Goal: Task Accomplishment & Management: Manage account settings

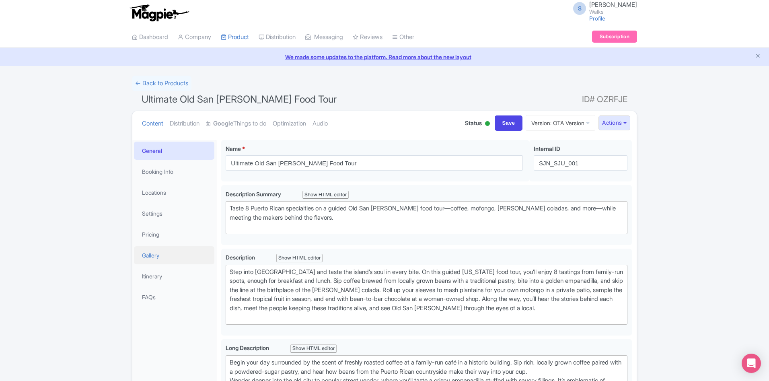
click at [161, 254] on link "Gallery" at bounding box center [174, 255] width 80 height 18
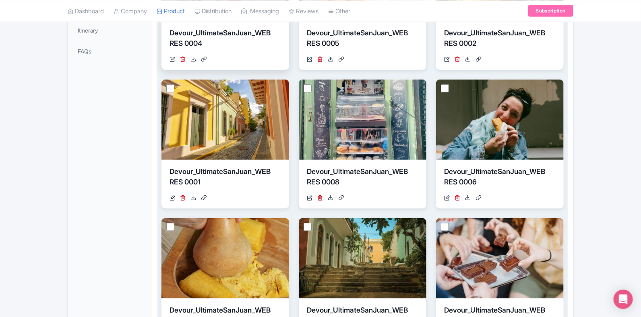
scroll to position [145, 0]
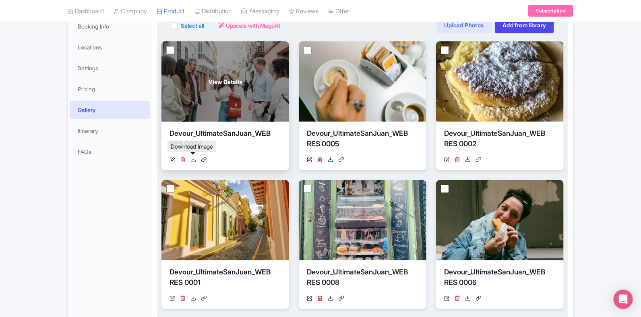
click at [193, 159] on icon at bounding box center [193, 160] width 6 height 6
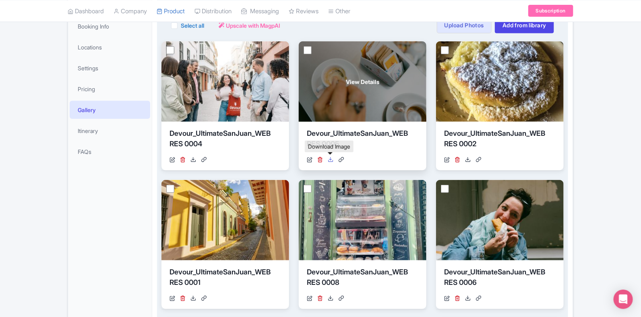
click at [330, 162] on link at bounding box center [331, 160] width 6 height 8
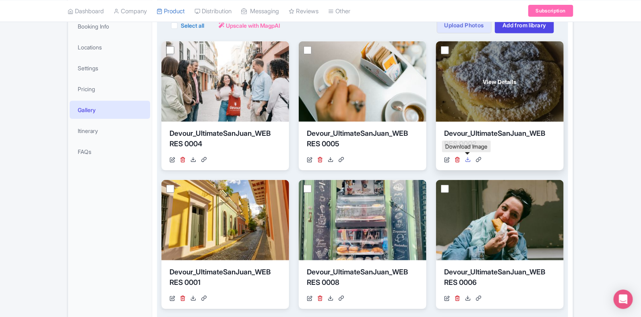
click at [470, 159] on icon at bounding box center [468, 160] width 6 height 6
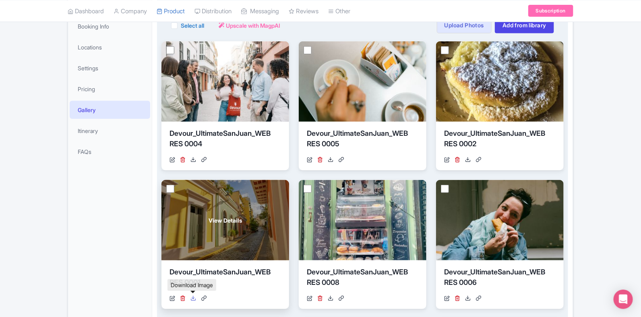
click at [195, 300] on link at bounding box center [193, 299] width 6 height 8
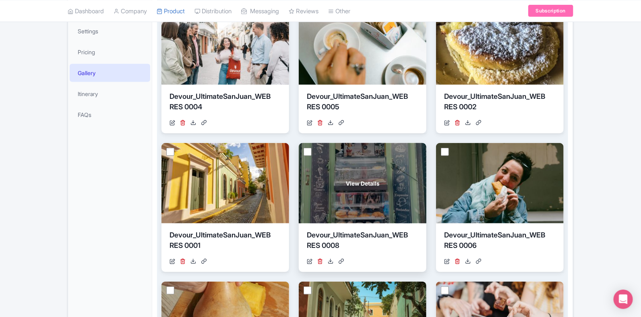
scroll to position [196, 0]
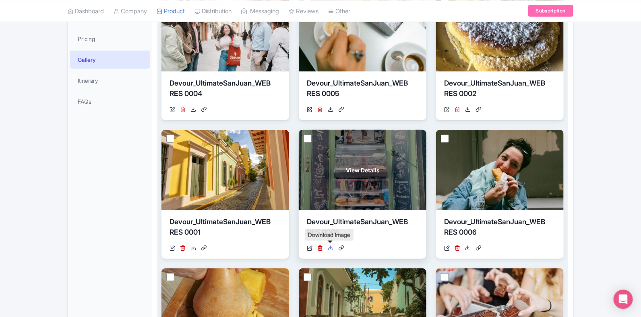
click at [331, 248] on icon at bounding box center [331, 248] width 6 height 6
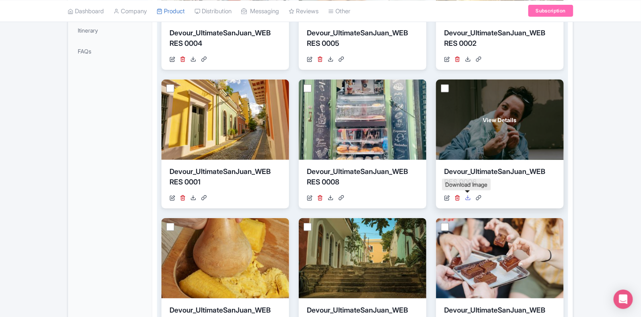
click at [467, 197] on icon at bounding box center [468, 198] width 6 height 6
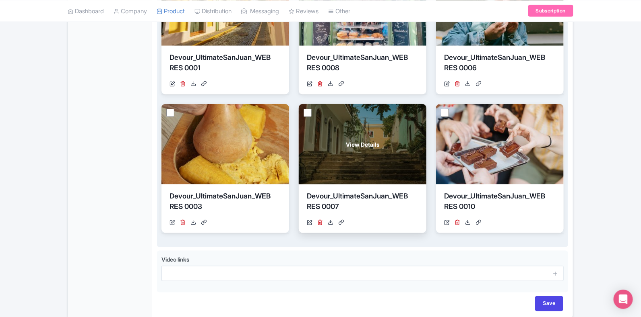
scroll to position [397, 0]
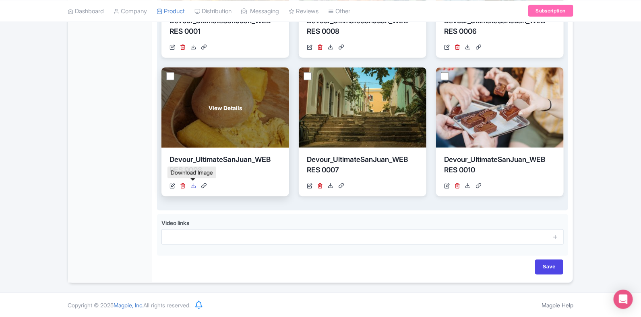
click at [193, 187] on icon at bounding box center [193, 186] width 6 height 6
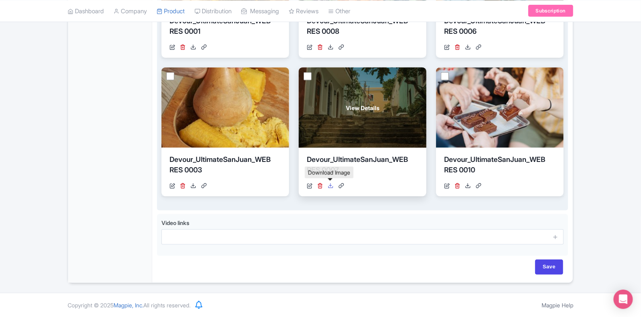
click at [331, 183] on icon at bounding box center [331, 186] width 6 height 6
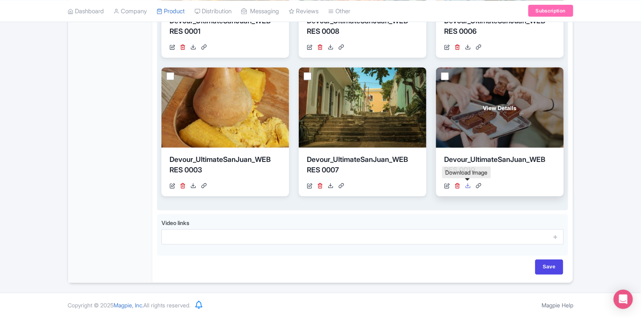
click at [469, 186] on icon at bounding box center [468, 186] width 6 height 6
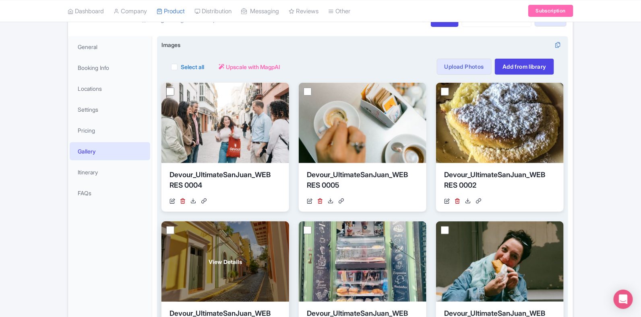
scroll to position [0, 0]
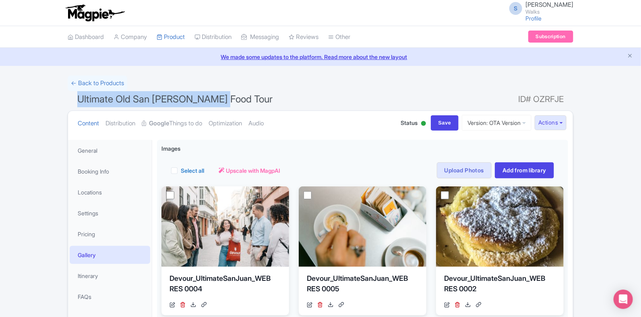
drag, startPoint x: 228, startPoint y: 102, endPoint x: 76, endPoint y: 104, distance: 151.7
click at [76, 104] on h1 "Ultimate Old San Juan Food Tour ID# OZRFJE" at bounding box center [320, 100] width 505 height 19
copy span "Ultimate Old San Juan Food Tour"
click at [94, 153] on link "General" at bounding box center [110, 151] width 80 height 18
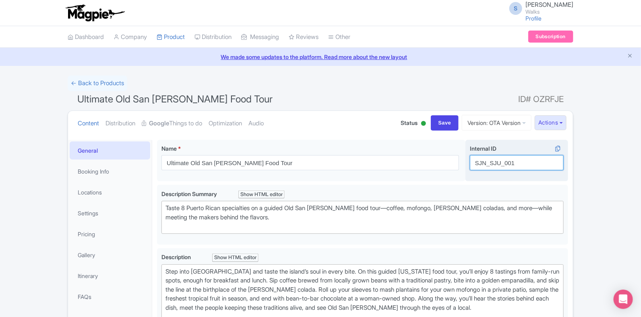
click at [496, 162] on input "SJN_SJU_001" at bounding box center [517, 162] width 94 height 15
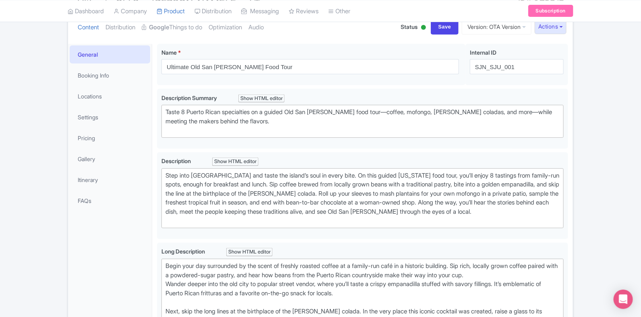
scroll to position [100, 0]
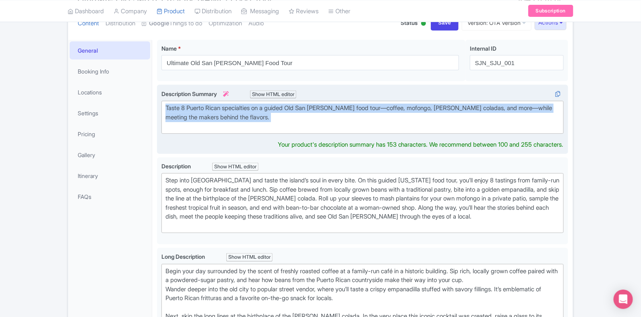
drag, startPoint x: 233, startPoint y: 121, endPoint x: 159, endPoint y: 107, distance: 75.3
click at [159, 107] on div "Taste 8 Puerto Rican specialties on a guided Old San Juan food tour—coffee, mof…" at bounding box center [362, 119] width 411 height 69
type trix-editor "<div>Taste 8 Puerto Rican specialties on a guided Old San Juan food tour—coffee…"
copy div "Taste 8 Puerto Rican specialties on a guided Old San Juan food tour—coffee, mof…"
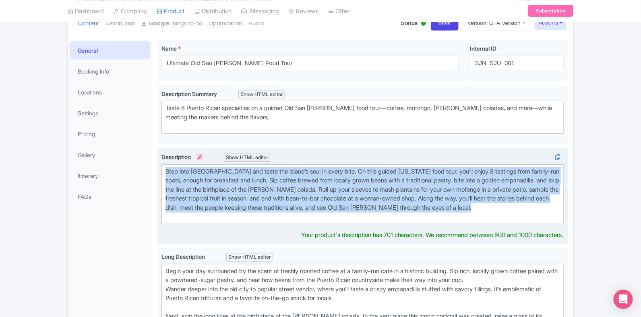
drag, startPoint x: 223, startPoint y: 218, endPoint x: 161, endPoint y: 165, distance: 82.5
click at [161, 165] on div "Step into Old San Juan’s cobblestone streets and taste the island’s soul in eve…" at bounding box center [362, 196] width 411 height 97
type trix-editor "<div>Step into Old San Juan’s cobblestone streets and taste the island’s soul i…"
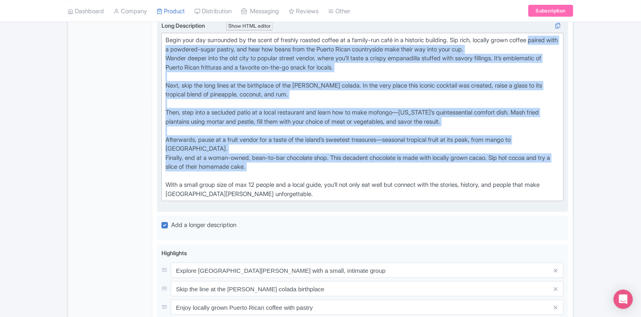
scroll to position [352, 0]
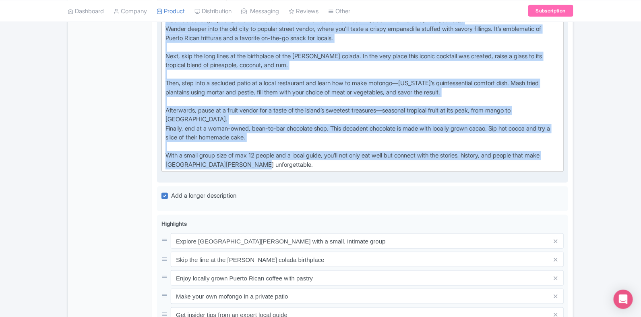
drag, startPoint x: 164, startPoint y: 127, endPoint x: 291, endPoint y: 186, distance: 139.7
click at [291, 183] on div "Long Description i Show HTML editor Bold Italic Strikethrough Link Heading Quot…" at bounding box center [362, 86] width 411 height 196
type trix-editor "<div>Begin your day surrounded by the scent of freshly roasted coffee at a fami…"
copy div "paired with a powdered-sugar pastry, and hear how beans from the Puerto Rican c…"
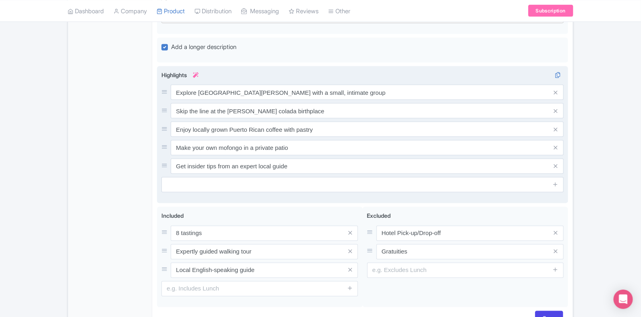
scroll to position [503, 0]
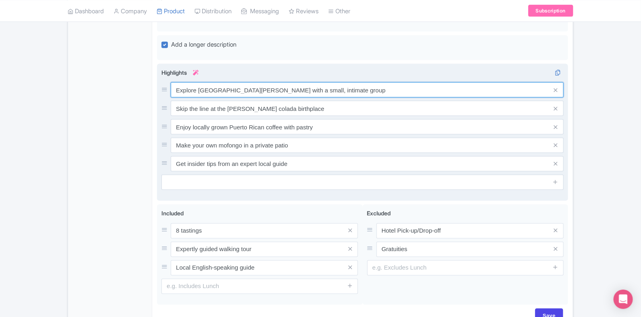
drag, startPoint x: 324, startPoint y: 99, endPoint x: 170, endPoint y: 93, distance: 153.8
click at [170, 93] on div "Explore Old San Juan with a small, intimate group" at bounding box center [362, 89] width 402 height 15
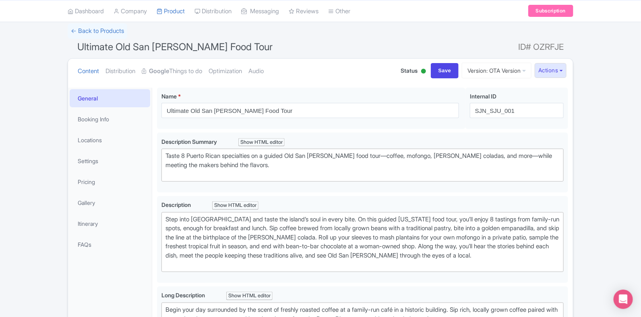
scroll to position [50, 0]
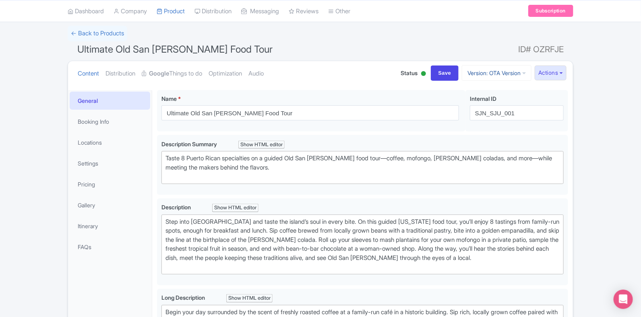
click at [487, 73] on link "Version: OTA Version" at bounding box center [497, 73] width 70 height 16
click at [481, 140] on link "Viator Version" at bounding box center [497, 142] width 76 height 12
click at [113, 143] on link "Locations" at bounding box center [110, 143] width 80 height 18
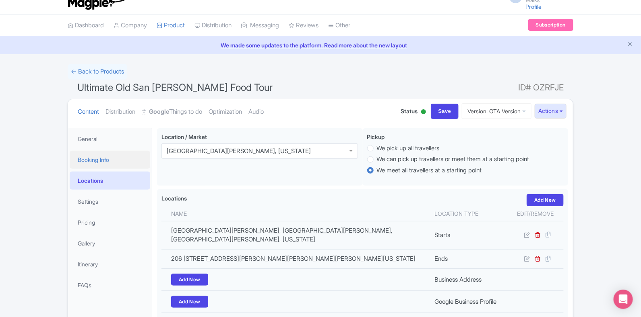
scroll to position [0, 0]
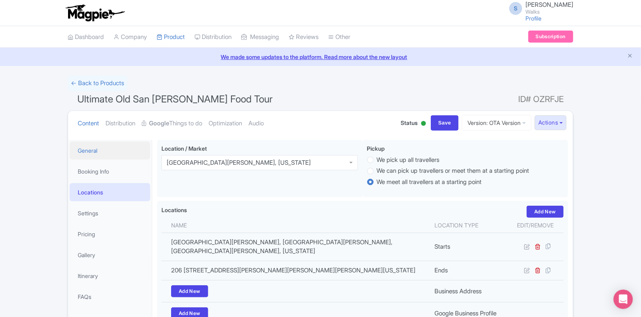
click at [94, 146] on link "General" at bounding box center [110, 151] width 80 height 18
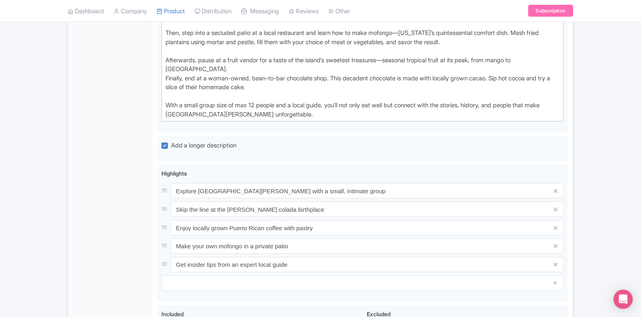
scroll to position [560, 0]
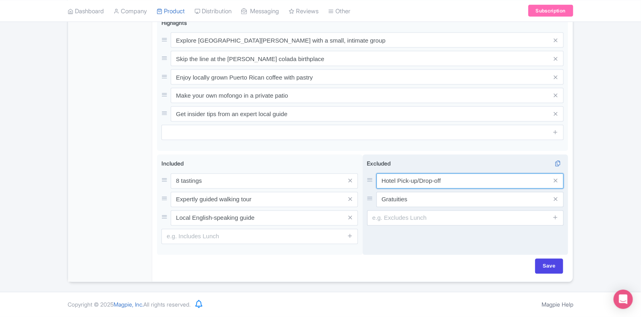
drag, startPoint x: 455, startPoint y: 186, endPoint x: 380, endPoint y: 181, distance: 75.0
click at [380, 181] on input "Hotel Pick-up/Drop-off" at bounding box center [469, 181] width 187 height 15
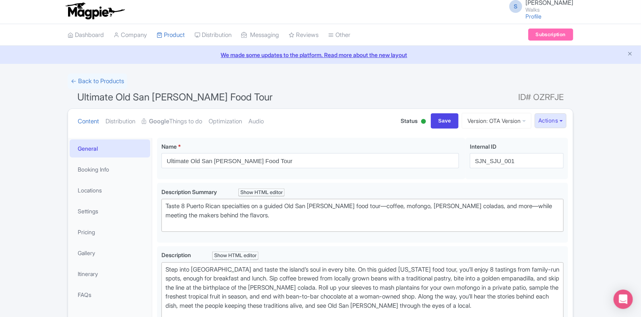
scroll to position [0, 0]
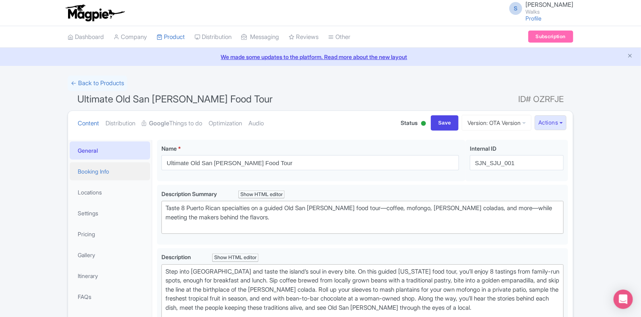
click at [117, 171] on link "Booking Info" at bounding box center [110, 172] width 80 height 18
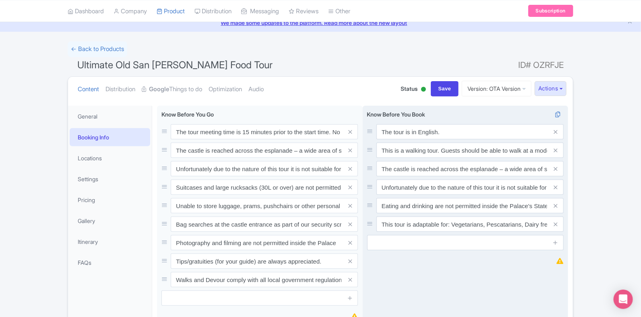
scroll to position [50, 0]
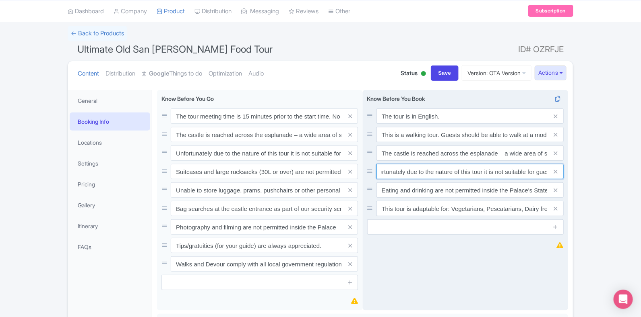
drag, startPoint x: 441, startPoint y: 173, endPoint x: 542, endPoint y: 169, distance: 100.2
click at [542, 124] on input "Unfortunately due to the nature of this tour it is not suitable for guests with…" at bounding box center [469, 116] width 187 height 15
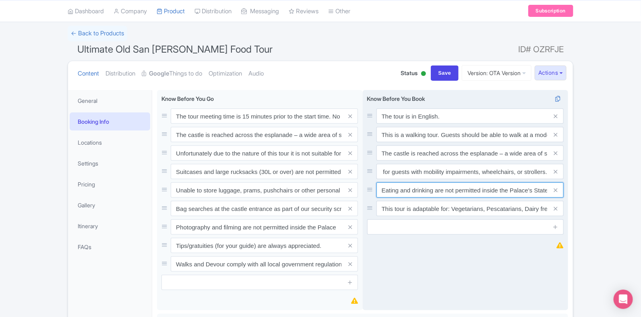
click at [496, 124] on input "Eating and drinking are not permitted inside the Palace's State Apartments." at bounding box center [469, 116] width 187 height 15
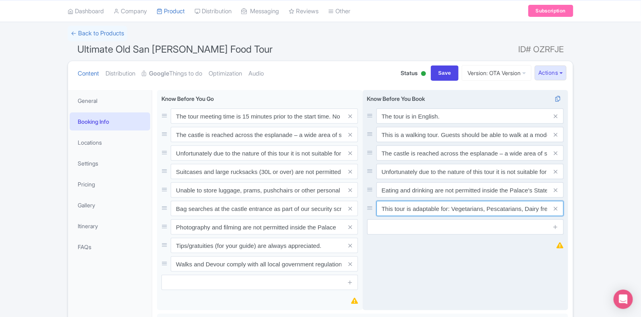
click at [492, 124] on input "This tour is adaptable for: Vegetarians, Pescatarians, Dairy free, Non-alcoholi…" at bounding box center [469, 116] width 187 height 15
click at [555, 229] on icon at bounding box center [555, 227] width 6 height 6
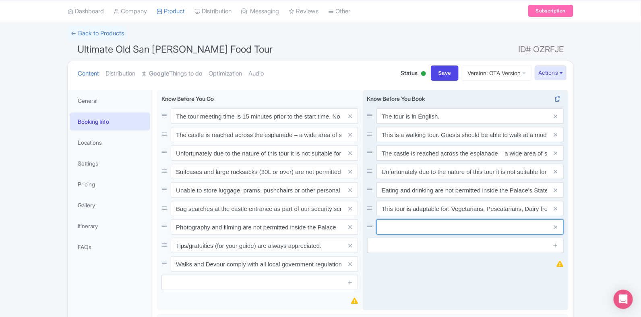
click at [449, 124] on input "text" at bounding box center [469, 116] width 187 height 15
type input "W"
paste input "NOT suitable for gluten free, celiac and dairy free."
drag, startPoint x: 412, startPoint y: 228, endPoint x: 384, endPoint y: 225, distance: 28.4
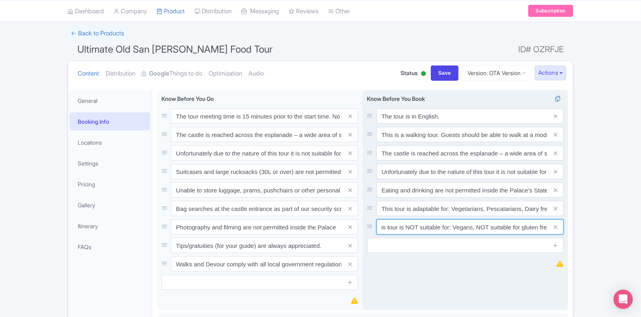
click at [384, 124] on input "This tour is NOT suitable for: Vegans, NOT suitable for gluten free, celiac and…" at bounding box center [469, 116] width 187 height 15
type input "This tour is NOT suitable for Vegans, gluten free, celiac and dairy free."
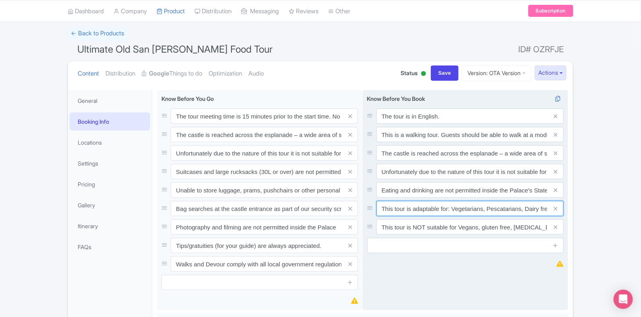
click at [523, 124] on input "This tour is adaptable for: Vegetarians, Pescatarians, Dairy free, Non-alcoholi…" at bounding box center [469, 116] width 187 height 15
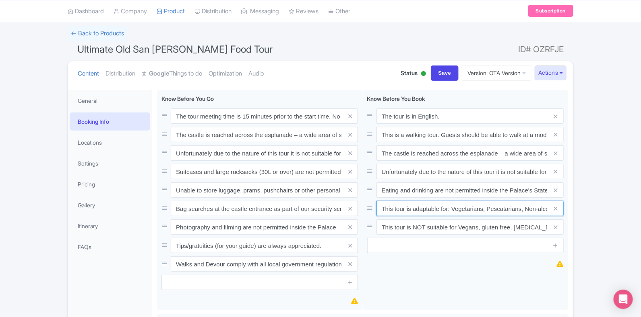
type input "This tour is adaptable for: Vegetarians, Pescatarians, Non-alcoholic options & …"
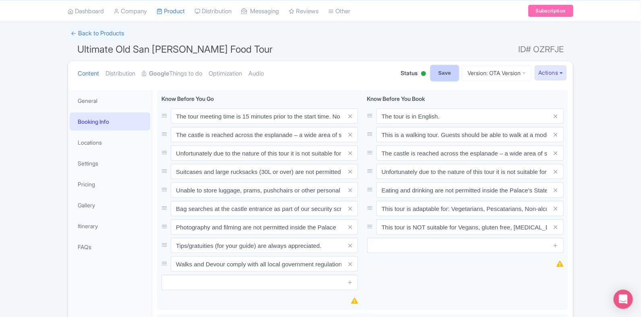
click at [439, 69] on input "Save" at bounding box center [445, 73] width 28 height 15
type input "Saving..."
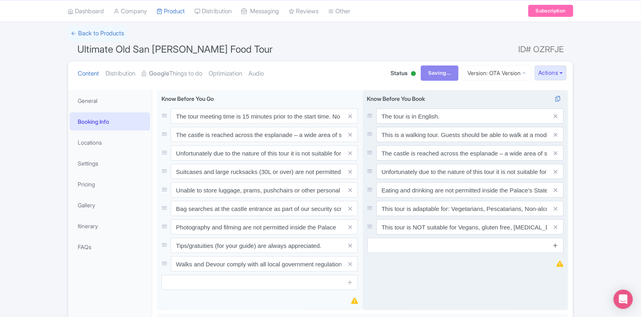
click at [555, 245] on icon at bounding box center [555, 246] width 6 height 6
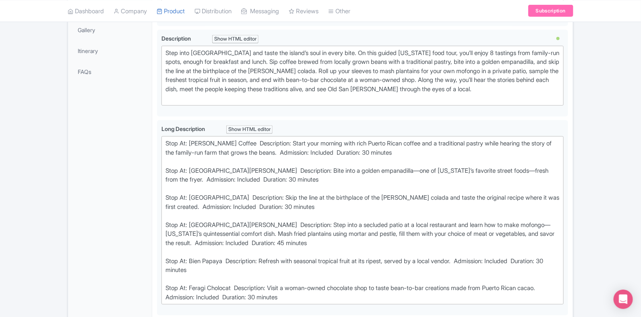
scroll to position [251, 0]
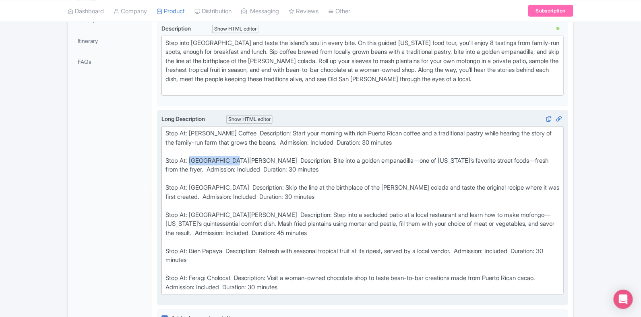
drag, startPoint x: 234, startPoint y: 166, endPoint x: 190, endPoint y: 167, distance: 43.9
click at [190, 167] on div "Stop At: [PERSON_NAME] Coffee Description: Start your morning with rich Puerto …" at bounding box center [362, 210] width 394 height 163
type trix-editor "<lor>Ipsu Do: Sit Amet Consec&adip; Elitseddoei: Tempo inci utlabor etdo magn A…"
copy div "[GEOGRAPHIC_DATA][PERSON_NAME]"
click at [203, 195] on div "Stop At: Don Ruiz Coffee Description: Start your morning with rich Puerto Rican…" at bounding box center [362, 210] width 394 height 163
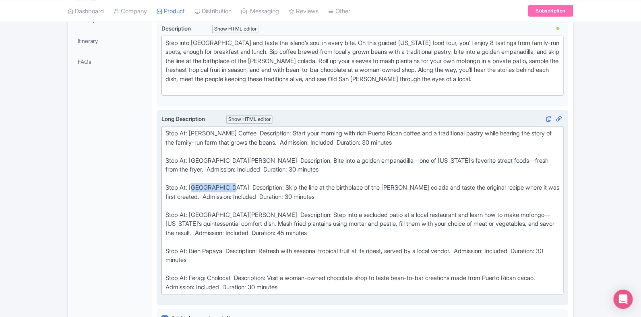
click at [203, 195] on div "Stop At: Don Ruiz Coffee Description: Start your morning with rich Puerto Rican…" at bounding box center [362, 210] width 394 height 163
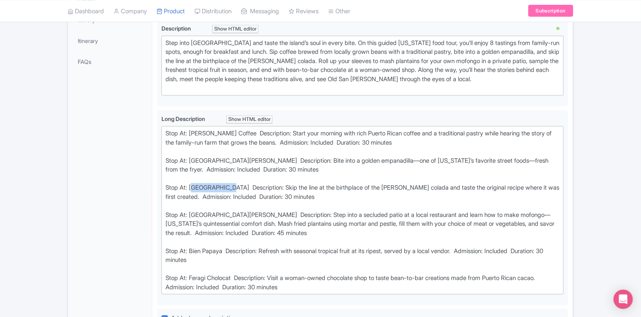
copy div "Barrachina"
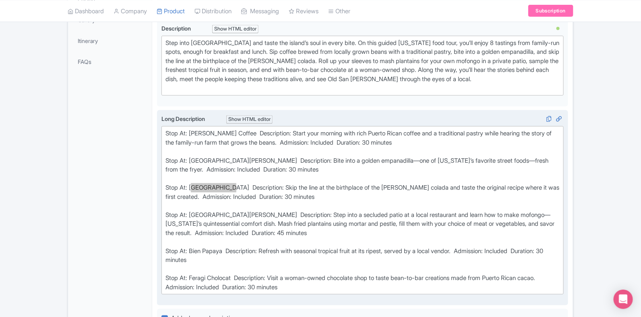
scroll to position [302, 0]
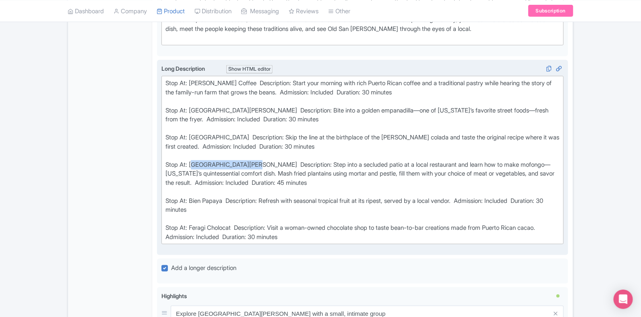
drag, startPoint x: 193, startPoint y: 171, endPoint x: 253, endPoint y: 173, distance: 59.6
click at [253, 173] on div "Stop At: Don Ruiz Coffee Description: Start your morning with rich Puerto Rican…" at bounding box center [362, 160] width 394 height 163
copy div "Casa Luna Restaurant"
drag, startPoint x: 190, startPoint y: 208, endPoint x: 225, endPoint y: 209, distance: 35.0
click at [225, 209] on div "Stop At: Don Ruiz Coffee Description: Start your morning with rich Puerto Rican…" at bounding box center [362, 160] width 394 height 163
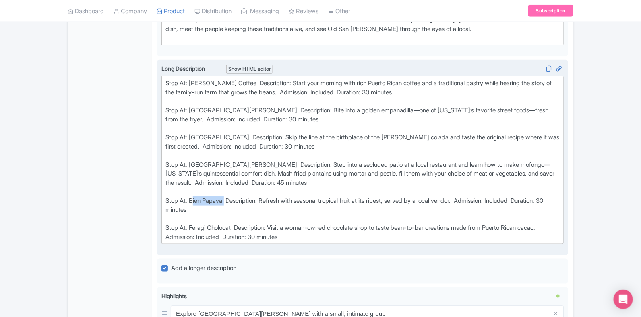
copy div "Bien Papaya"
drag, startPoint x: 235, startPoint y: 236, endPoint x: 191, endPoint y: 238, distance: 44.3
click at [191, 238] on div "Stop At: Don Ruiz Coffee Description: Start your morning with rich Puerto Rican…" at bounding box center [362, 160] width 394 height 163
copy div "Feragi Cholocat"
drag, startPoint x: 235, startPoint y: 115, endPoint x: 191, endPoint y: 115, distance: 43.5
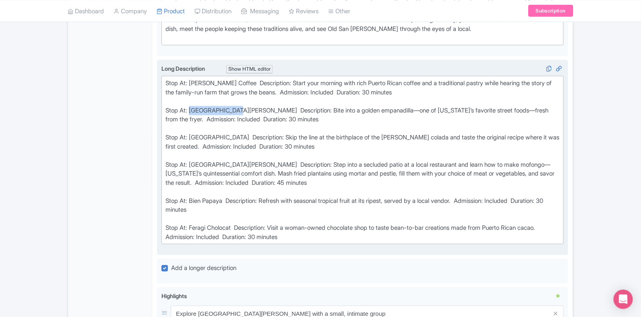
click at [191, 115] on div "Stop At: Don Ruiz Coffee Description: Start your morning with rich Puerto Rican…" at bounding box center [362, 160] width 394 height 163
copy div "Plaza de Armas"
click at [212, 146] on div "Stop At: Don Ruiz Coffee Description: Start your morning with rich Puerto Rican…" at bounding box center [362, 160] width 394 height 163
click at [211, 146] on div "Stop At: Don Ruiz Coffee Description: Start your morning with rich Puerto Rican…" at bounding box center [362, 160] width 394 height 163
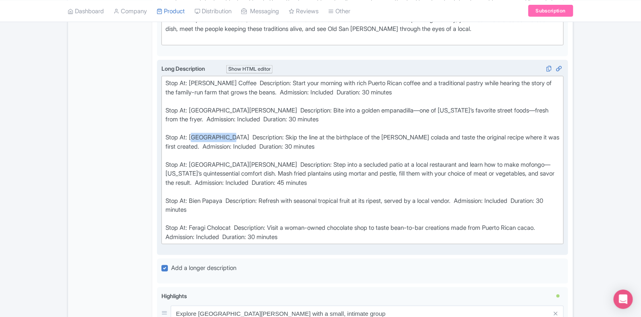
click at [211, 146] on div "Stop At: Don Ruiz Coffee Description: Start your morning with rich Puerto Rican…" at bounding box center [362, 160] width 394 height 163
copy div "Barrachina"
drag, startPoint x: 254, startPoint y: 171, endPoint x: 192, endPoint y: 168, distance: 61.2
click at [192, 168] on div "Stop At: Don Ruiz Coffee Description: Start your morning with rich Puerto Rican…" at bounding box center [362, 160] width 394 height 163
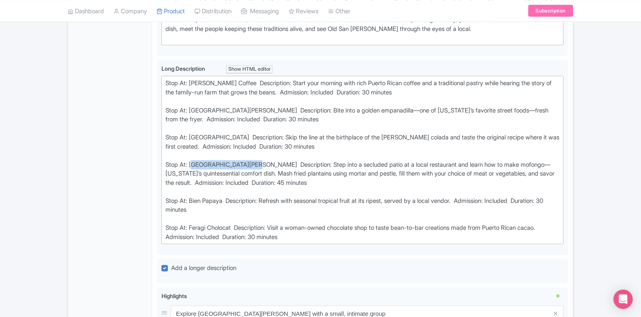
copy div "Casa Luna Restaurant"
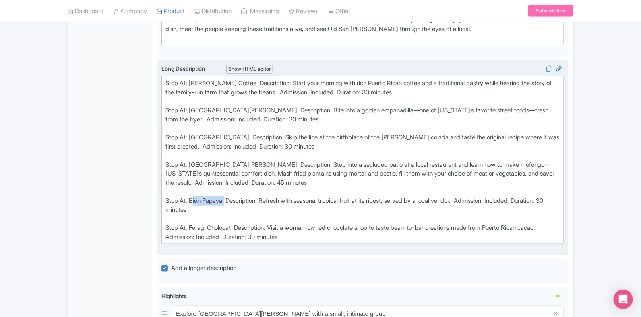
drag, startPoint x: 191, startPoint y: 207, endPoint x: 227, endPoint y: 208, distance: 35.4
click at [227, 208] on div "Stop At: Don Ruiz Coffee Description: Start your morning with rich Puerto Rican…" at bounding box center [362, 160] width 394 height 163
copy div "Bien Papaya"
drag, startPoint x: 237, startPoint y: 236, endPoint x: 190, endPoint y: 233, distance: 47.2
click at [190, 233] on div "Stop At: Don Ruiz Coffee Description: Start your morning with rich Puerto Rican…" at bounding box center [362, 160] width 394 height 163
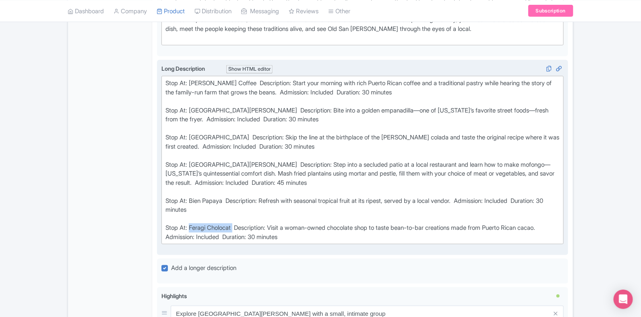
copy div "Feragi Cholocat"
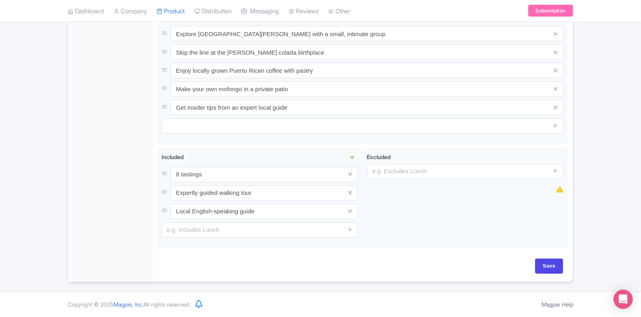
scroll to position [589, 0]
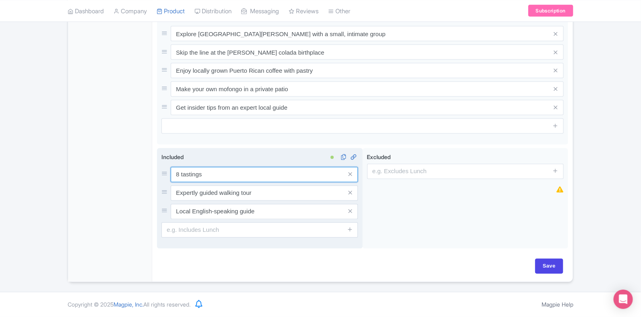
drag, startPoint x: 212, startPoint y: 171, endPoint x: 170, endPoint y: 168, distance: 42.3
click at [170, 168] on div "8 tastings" at bounding box center [259, 174] width 196 height 15
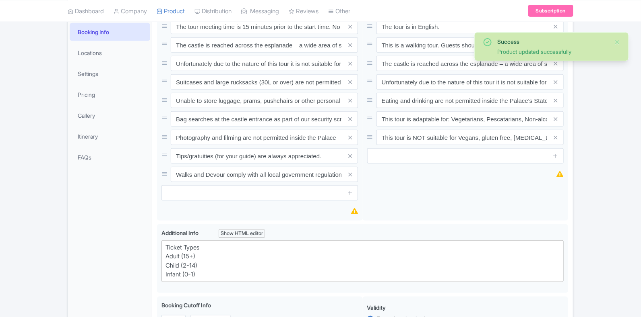
scroll to position [140, 0]
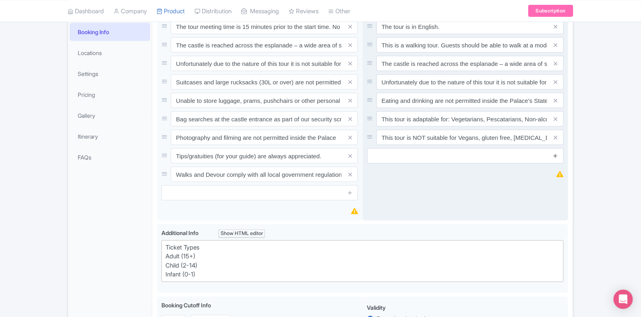
click at [555, 155] on icon at bounding box center [555, 156] width 6 height 6
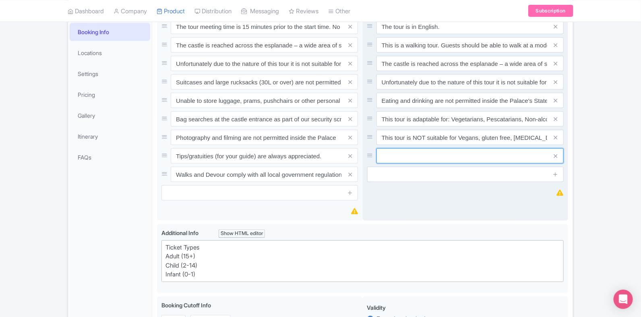
click at [402, 34] on input "text" at bounding box center [469, 26] width 187 height 15
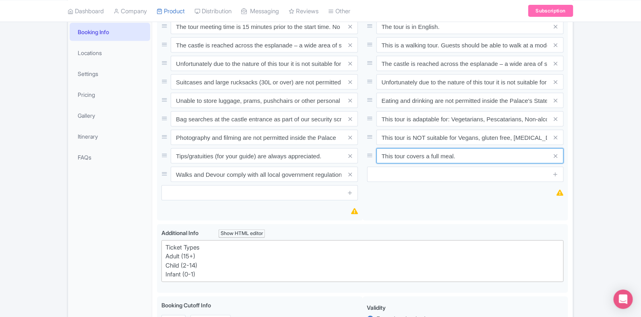
paste input "text"
type input "This tour covers a full meal."
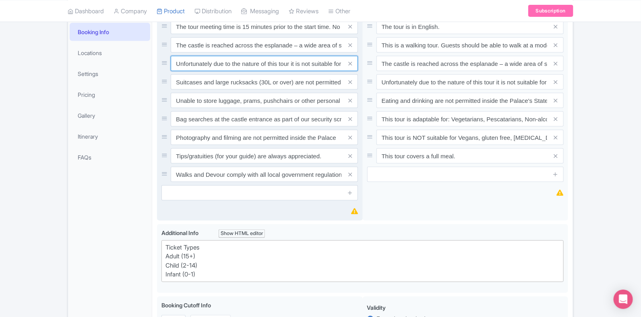
drag, startPoint x: 290, startPoint y: 63, endPoint x: 306, endPoint y: 62, distance: 16.1
click at [300, 34] on input "Unfortunately due to the nature of this tour it is not suitable for guests with…" at bounding box center [264, 26] width 187 height 15
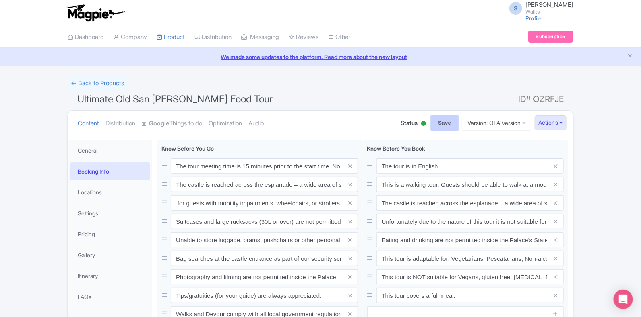
scroll to position [0, 0]
click at [434, 123] on input "Save" at bounding box center [445, 122] width 28 height 15
type input "Saving..."
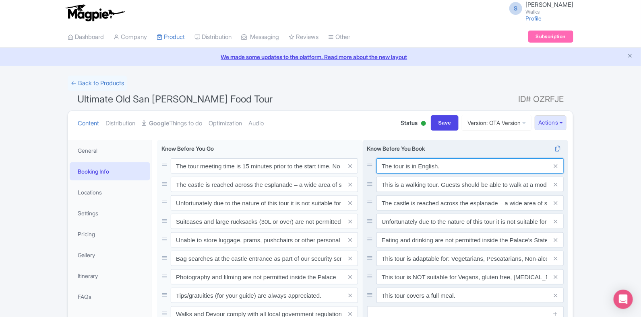
drag, startPoint x: 380, startPoint y: 163, endPoint x: 451, endPoint y: 156, distance: 71.2
click at [451, 156] on div "Know Before You Book The tour is in English. This is a walking tour. Guests sho…" at bounding box center [465, 232] width 196 height 177
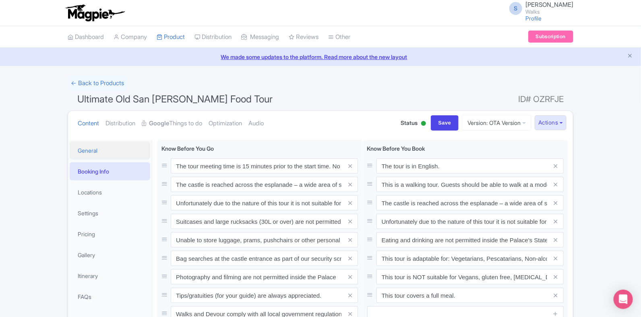
click at [102, 153] on link "General" at bounding box center [110, 151] width 80 height 18
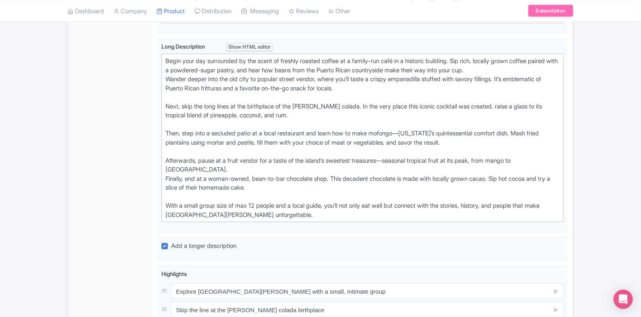
scroll to position [302, 0]
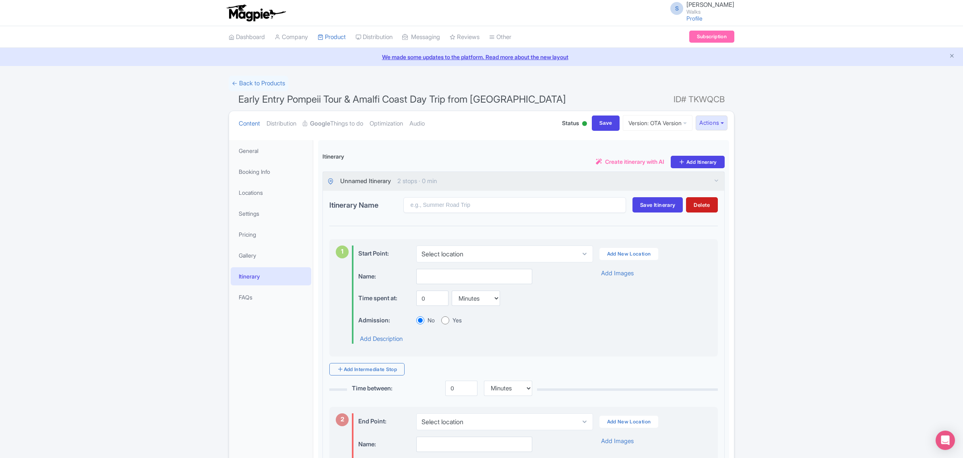
scroll to position [67, 0]
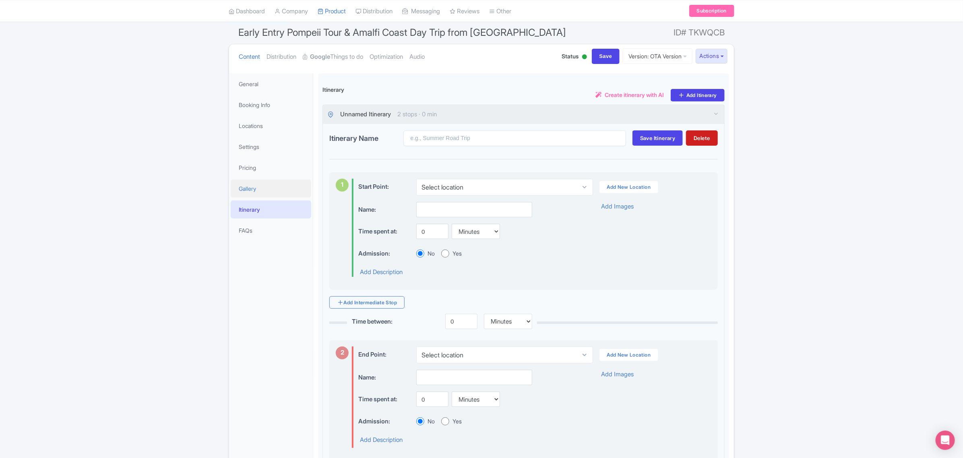
click at [235, 190] on link "Gallery" at bounding box center [271, 188] width 80 height 18
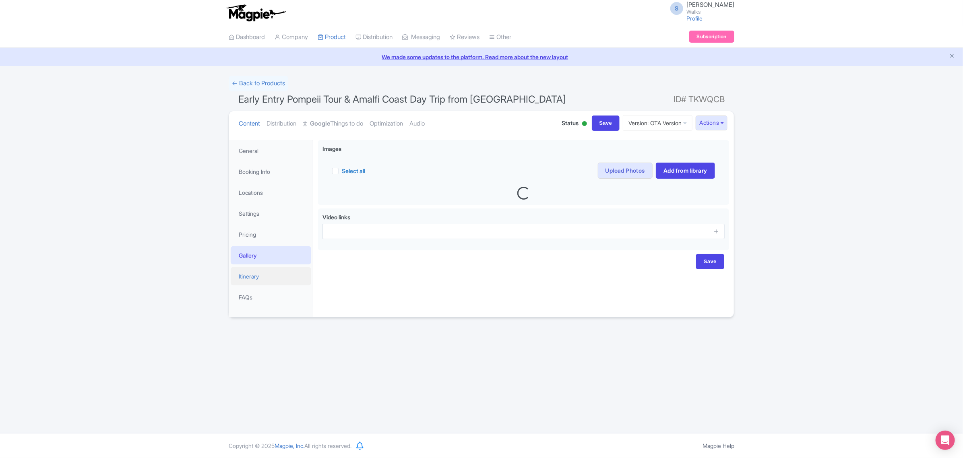
click at [260, 274] on link "Itinerary" at bounding box center [271, 276] width 80 height 18
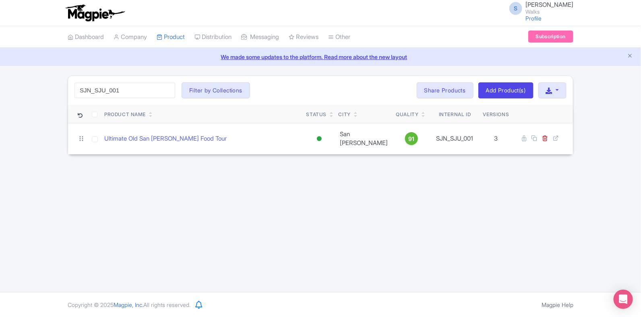
click at [45, 86] on div "SJN_SJU_001 Search Filter by Collections [GEOGRAPHIC_DATA] [GEOGRAPHIC_DATA] [G…" at bounding box center [320, 115] width 641 height 79
type input "VEN_TTV_002"
click button "Search" at bounding box center [0, 0] width 0 height 0
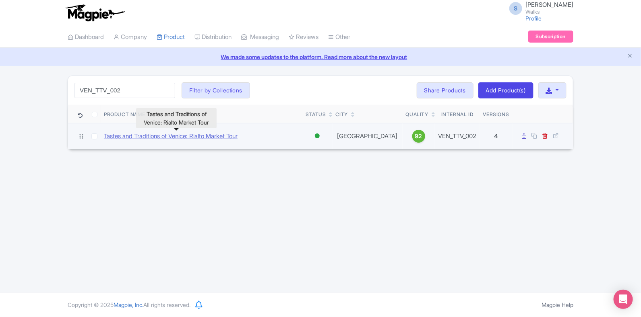
click at [151, 135] on link "Tastes and Traditions of Venice: Rialto Market Tour" at bounding box center [171, 136] width 134 height 9
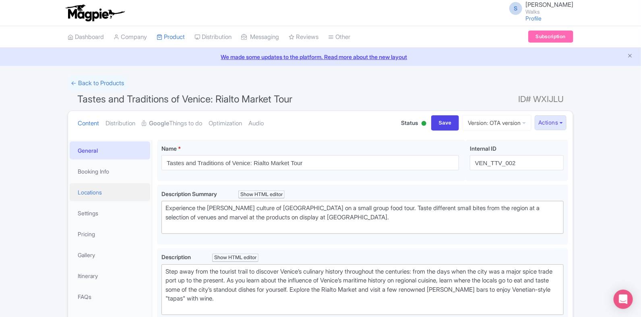
click at [128, 194] on link "Locations" at bounding box center [110, 192] width 80 height 18
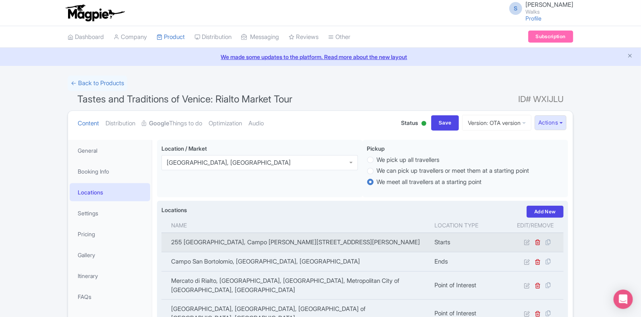
drag, startPoint x: 166, startPoint y: 245, endPoint x: 406, endPoint y: 240, distance: 239.9
click at [406, 240] on td "255 [GEOGRAPHIC_DATA], Campo [PERSON_NAME][STREET_ADDRESS][PERSON_NAME]" at bounding box center [295, 242] width 268 height 19
copy td "255 [GEOGRAPHIC_DATA], Campo [PERSON_NAME][STREET_ADDRESS][PERSON_NAME]"
